Goal: Transaction & Acquisition: Purchase product/service

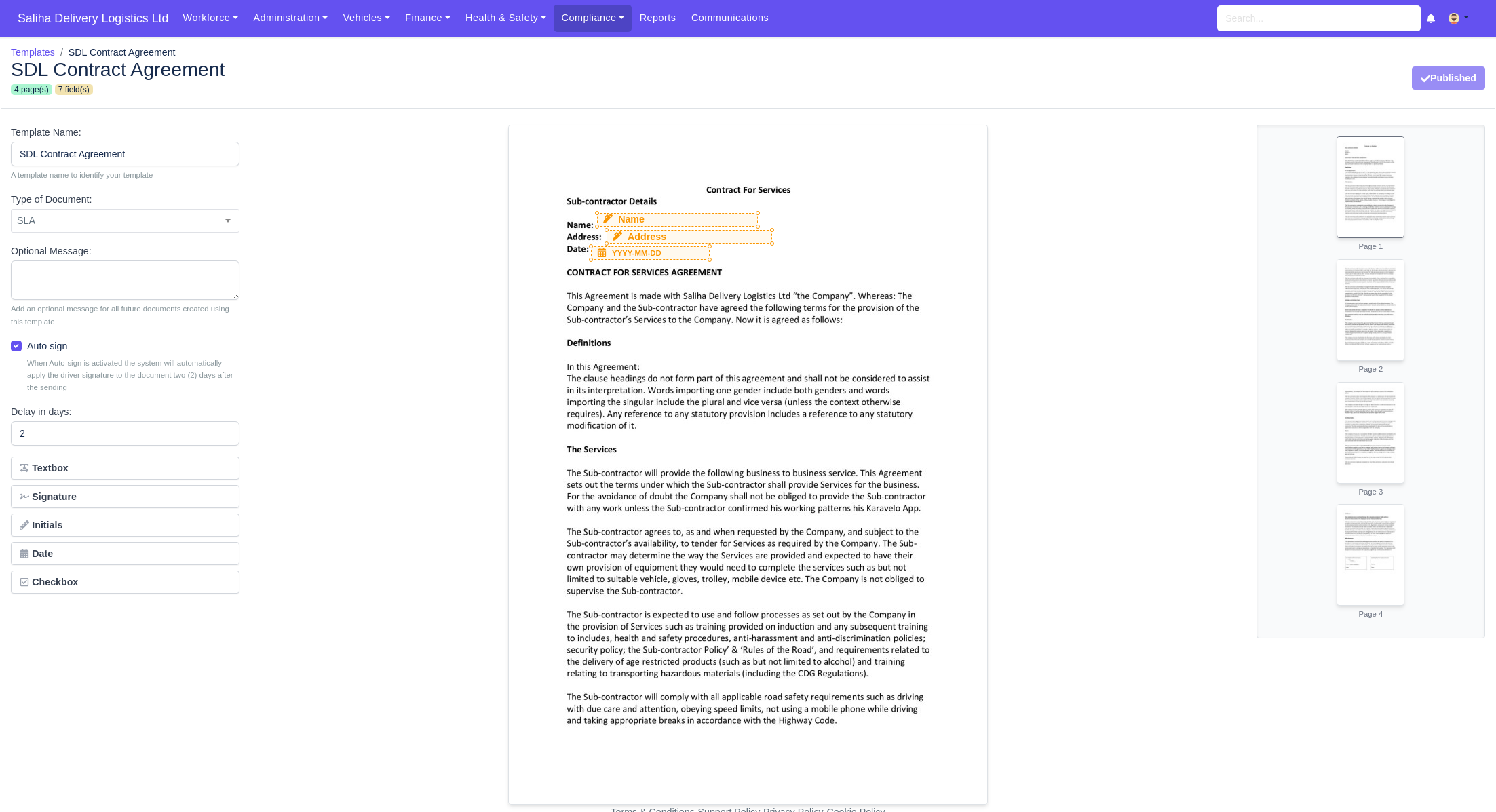
select select "sla"
click at [422, 24] on link "Finance" at bounding box center [427, 18] width 61 height 26
click at [424, 44] on link "Invoices" at bounding box center [459, 48] width 110 height 28
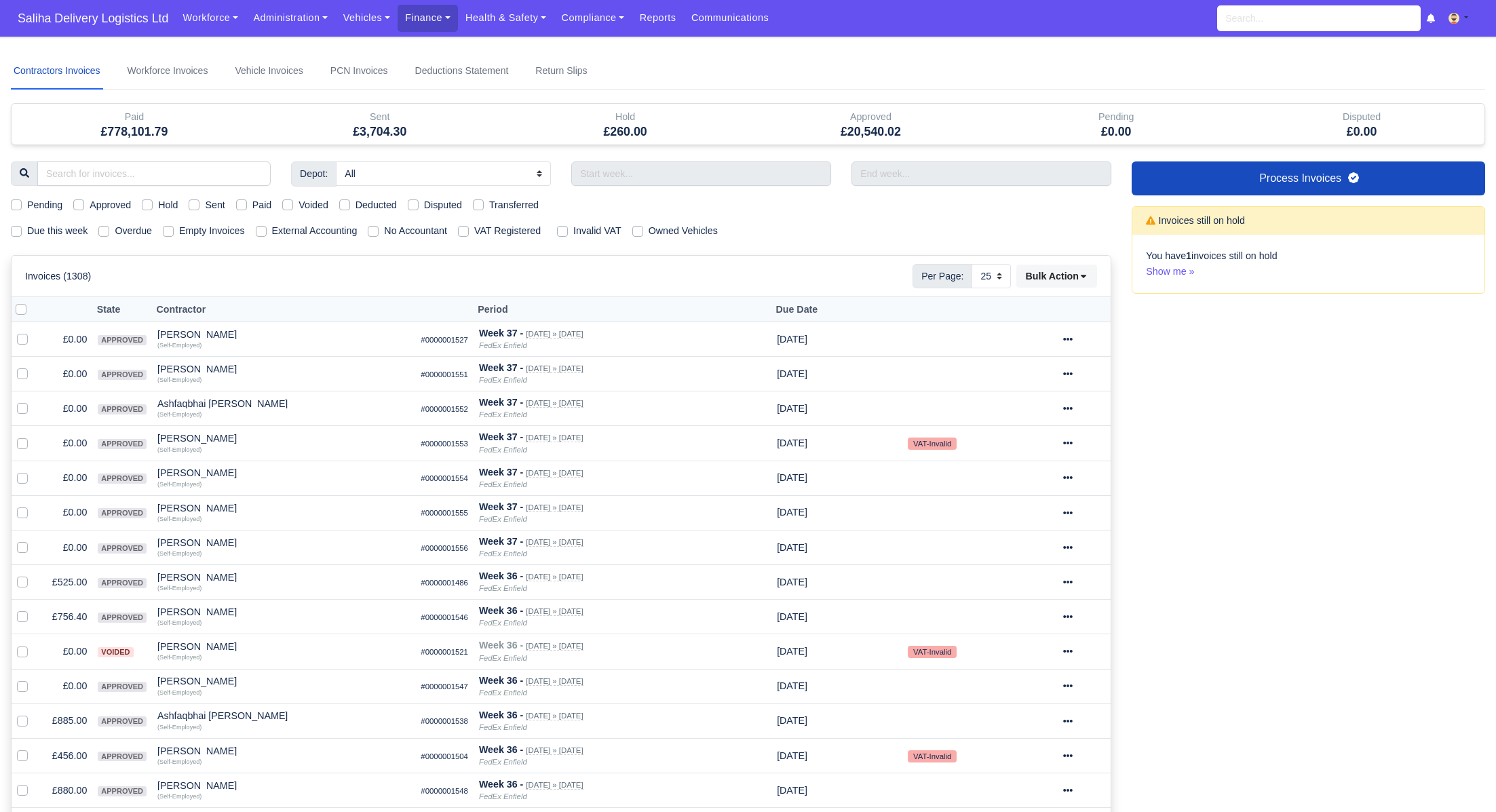
select select "25"
click at [205, 205] on label "Sent" at bounding box center [214, 205] width 20 height 15
click at [199, 205] on input "Sent" at bounding box center [193, 203] width 11 height 11
checkbox input "true"
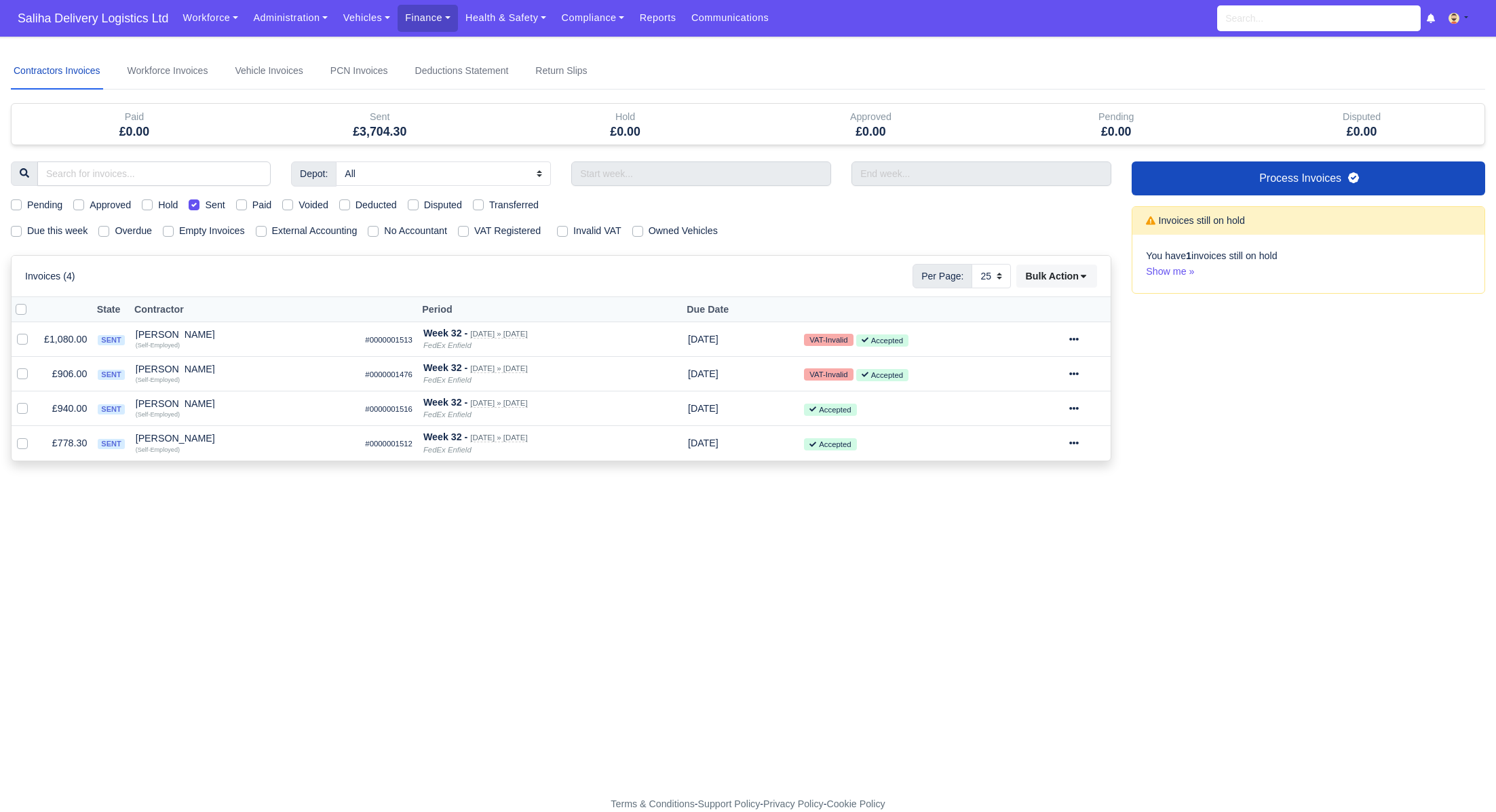
click at [19, 316] on th at bounding box center [26, 309] width 27 height 25
click at [32, 302] on label at bounding box center [32, 302] width 0 height 0
click at [25, 303] on input "checkbox" at bounding box center [20, 307] width 11 height 11
checkbox input "true"
click at [1083, 275] on icon at bounding box center [1083, 277] width 5 height 3
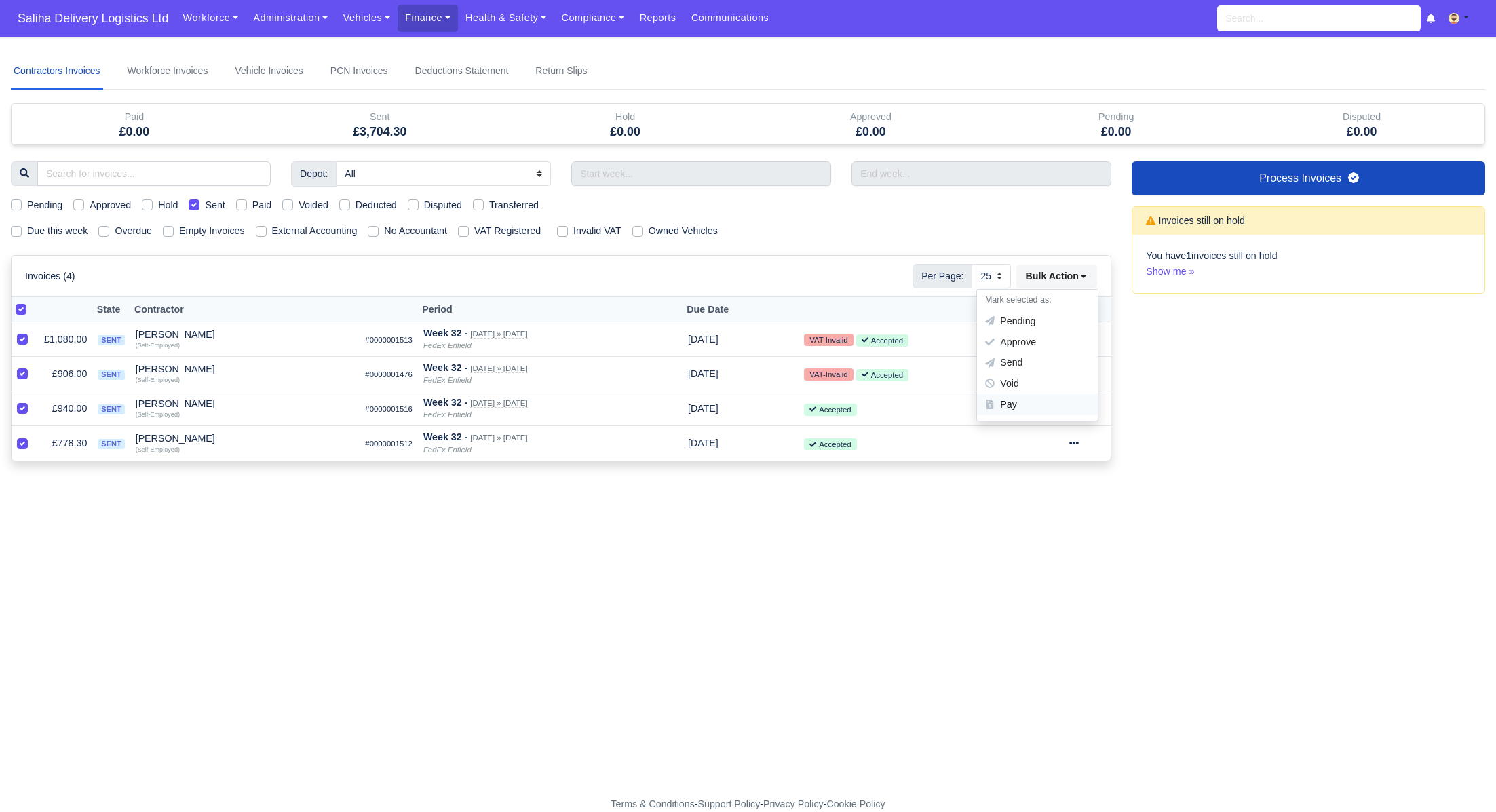
click at [1017, 403] on div "Pay" at bounding box center [1037, 405] width 121 height 21
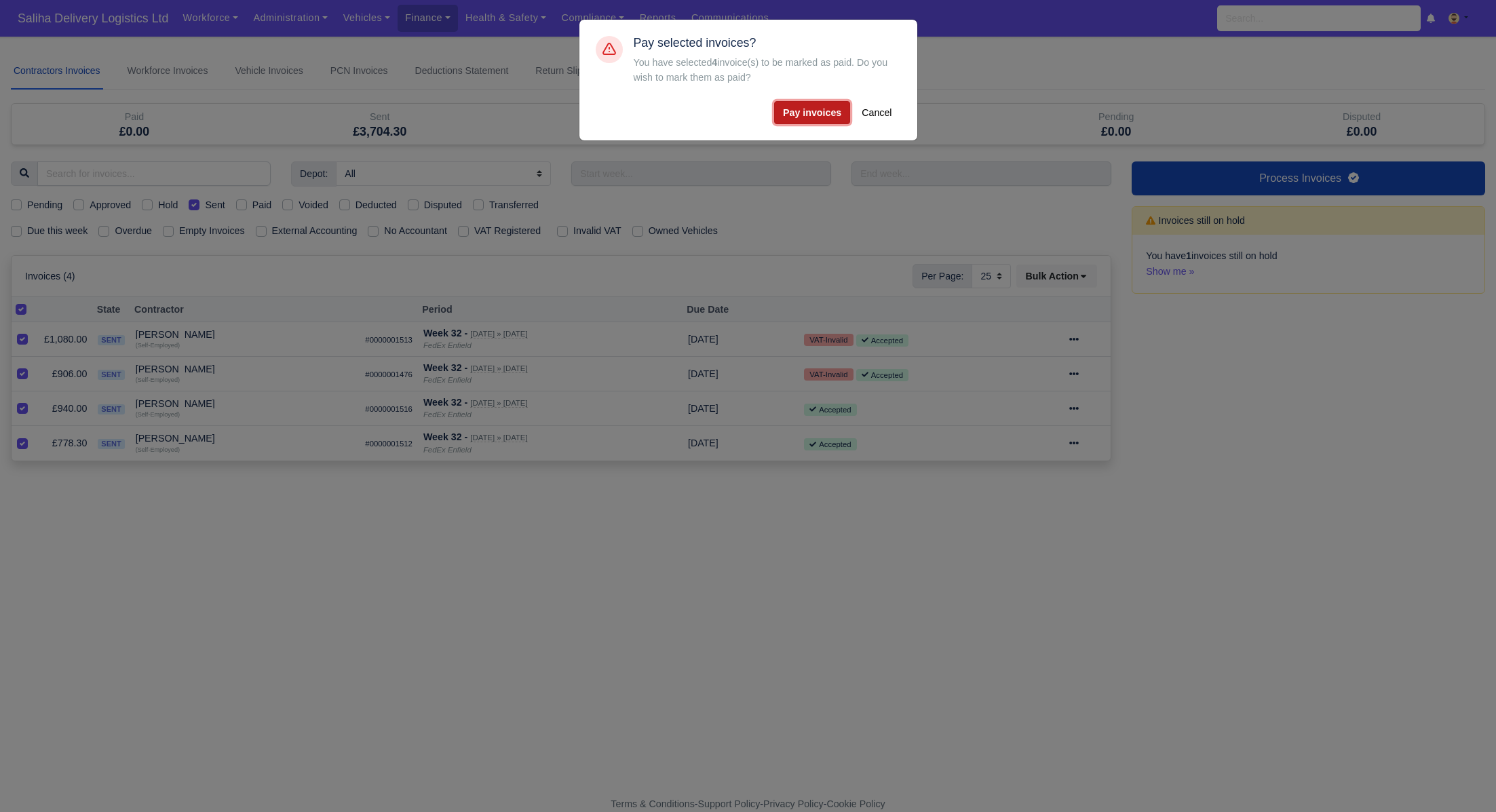
click at [821, 115] on button "Pay invoices" at bounding box center [812, 112] width 76 height 23
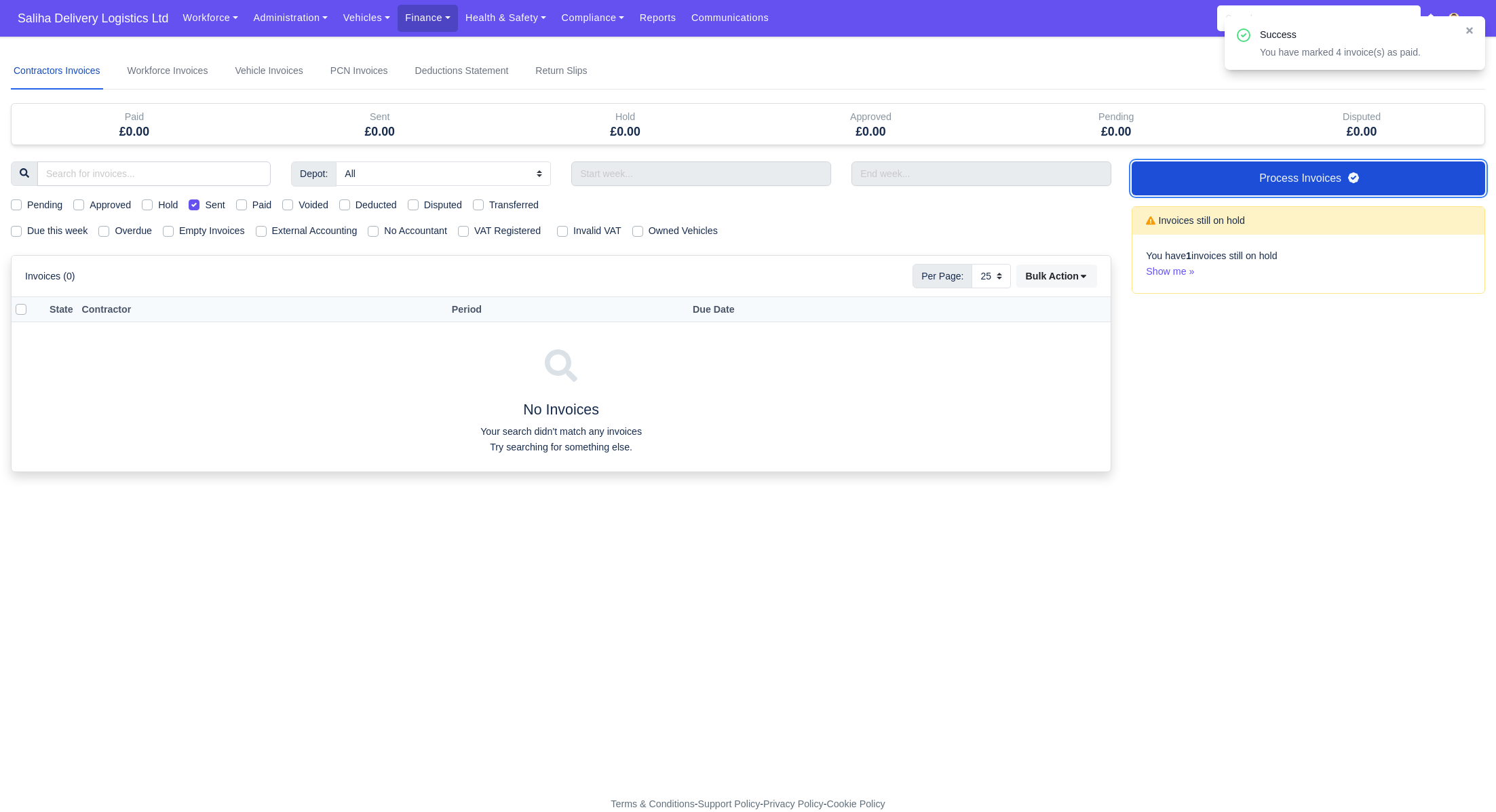
click at [1345, 176] on link "Process Invoices" at bounding box center [1308, 178] width 354 height 34
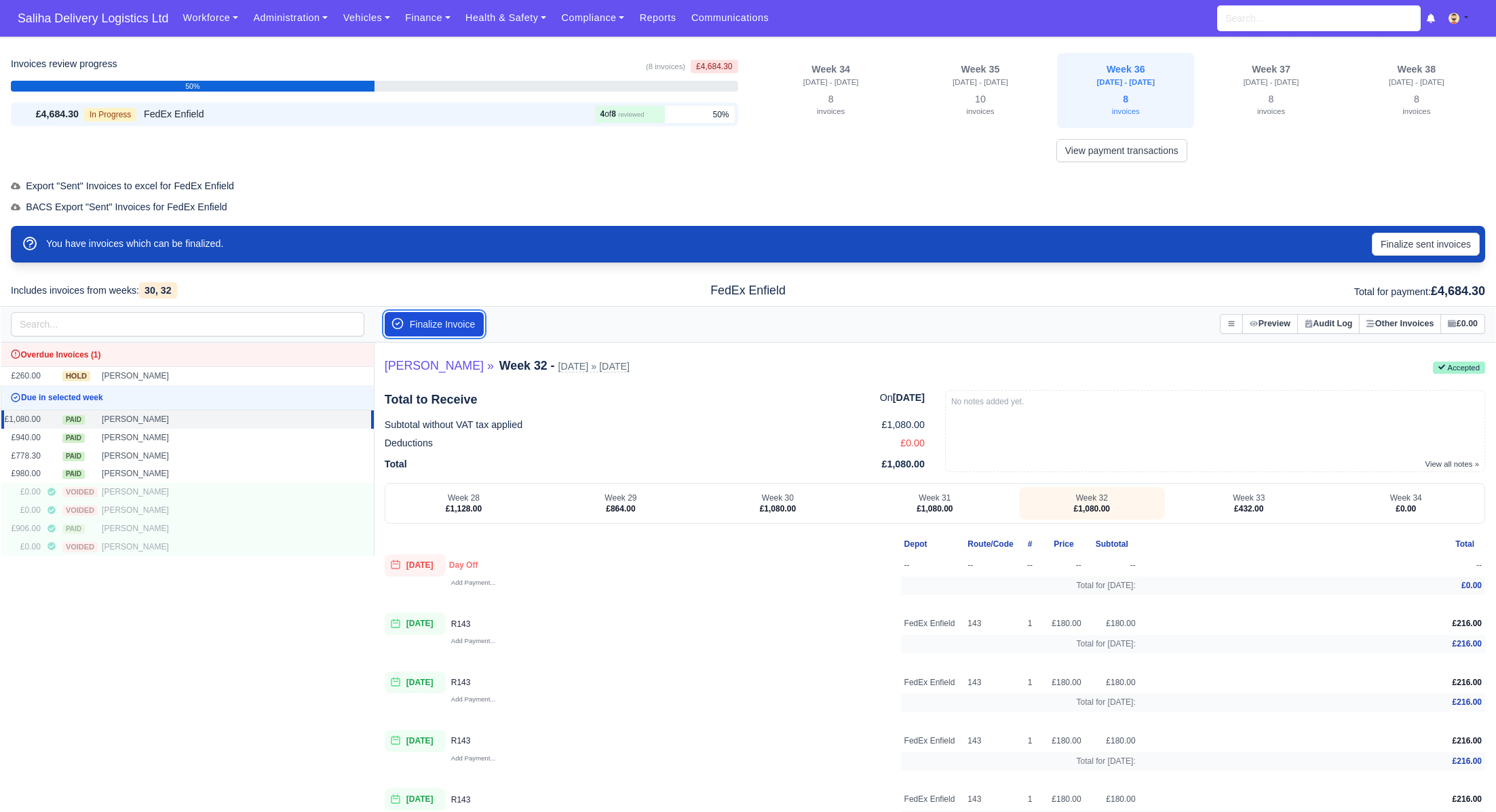
click at [446, 322] on button "Finalize Invoice" at bounding box center [434, 324] width 100 height 25
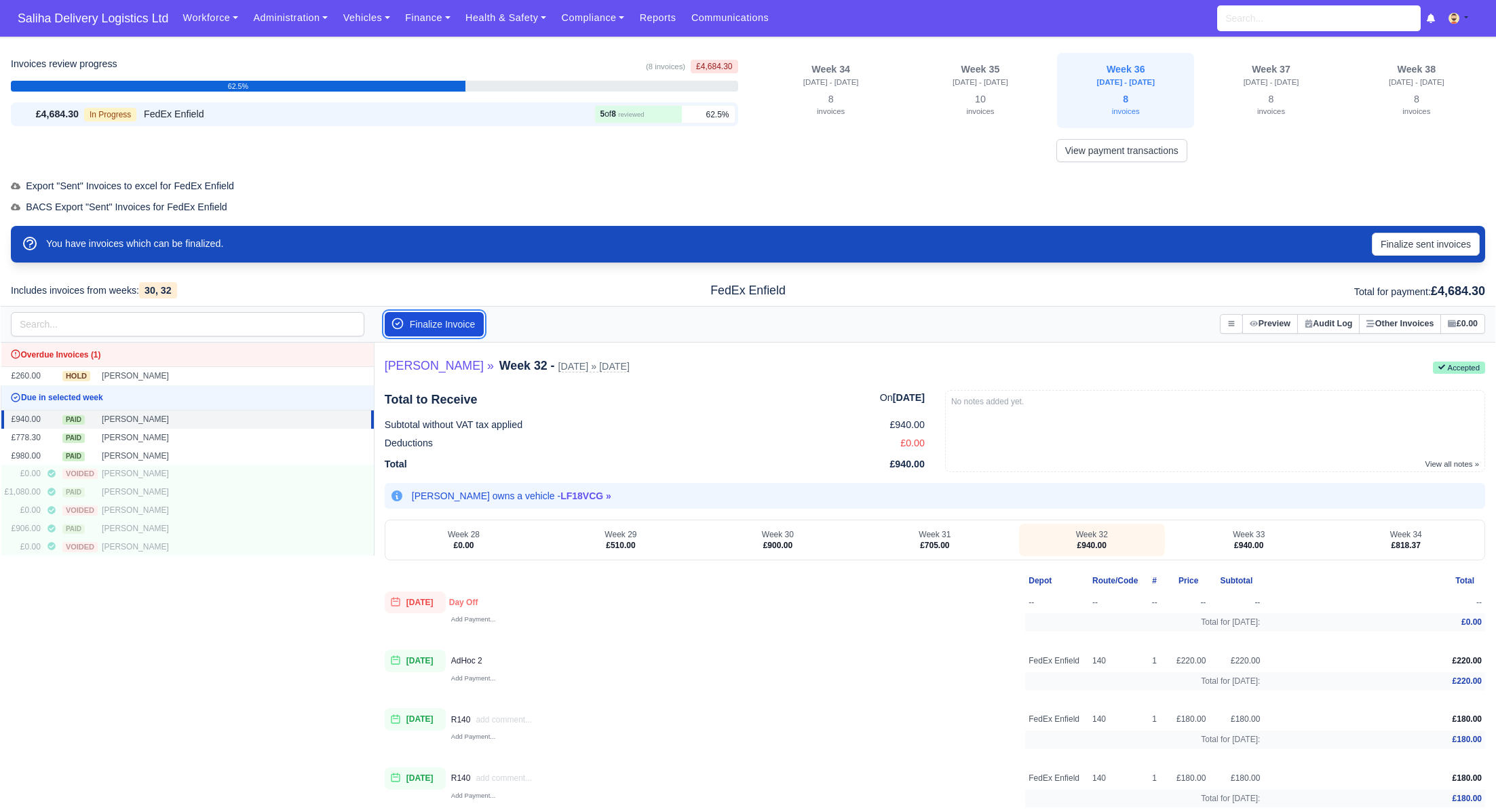
click at [446, 322] on button "Finalize Invoice" at bounding box center [434, 324] width 100 height 25
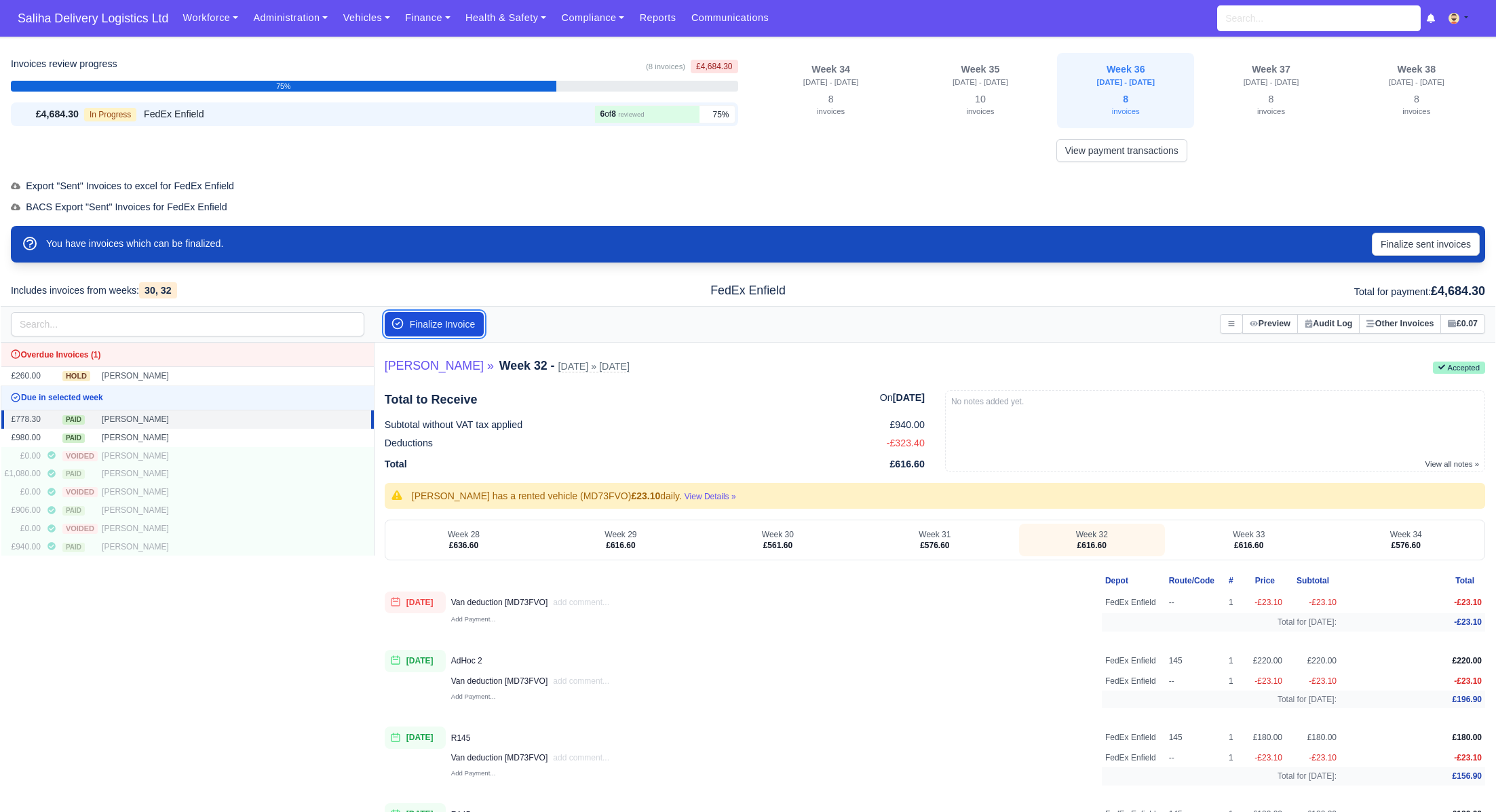
click at [446, 322] on button "Finalize Invoice" at bounding box center [434, 324] width 100 height 25
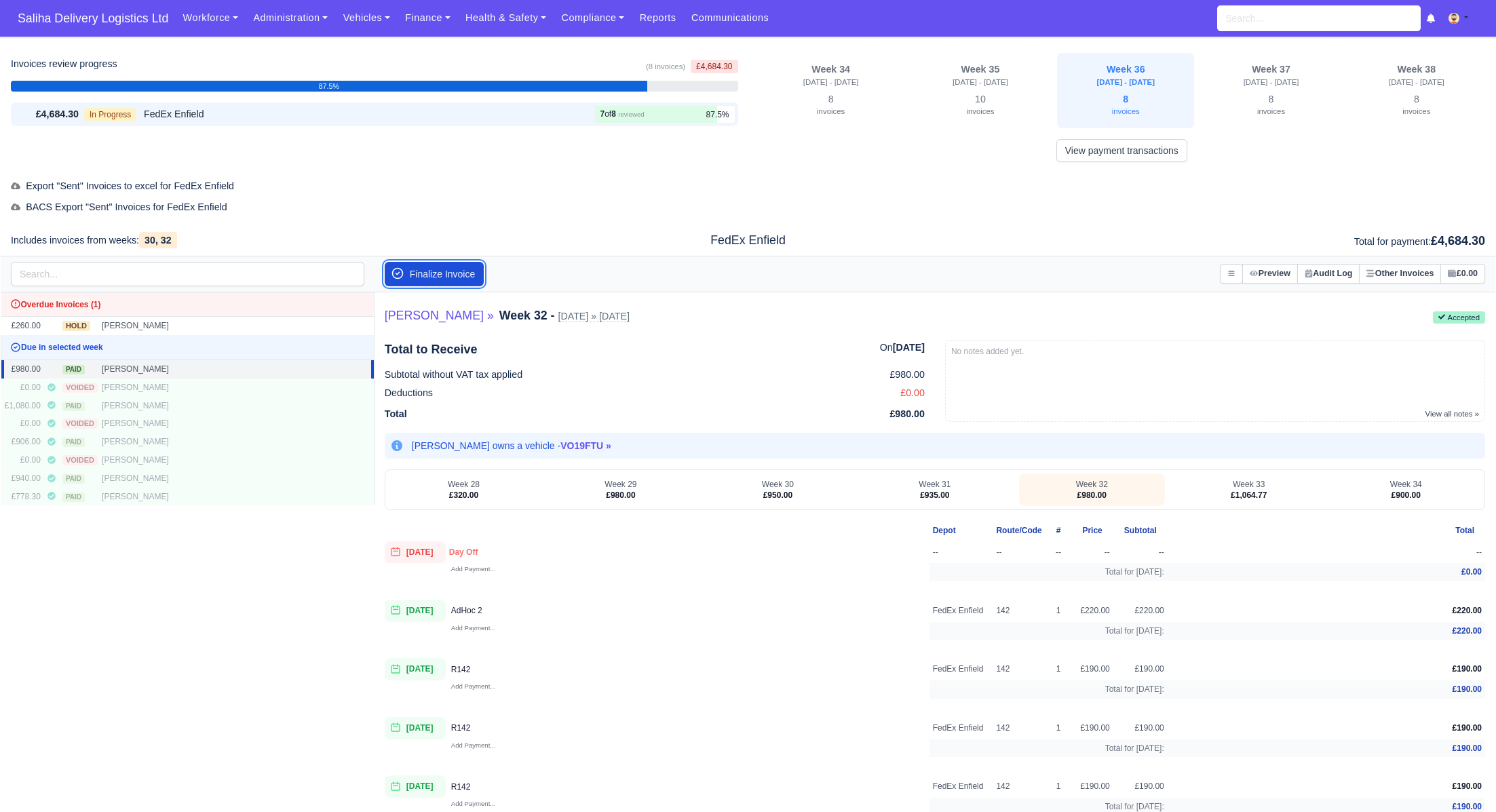
click at [448, 274] on button "Finalize Invoice" at bounding box center [434, 274] width 100 height 25
